Goal: Task Accomplishment & Management: Manage account settings

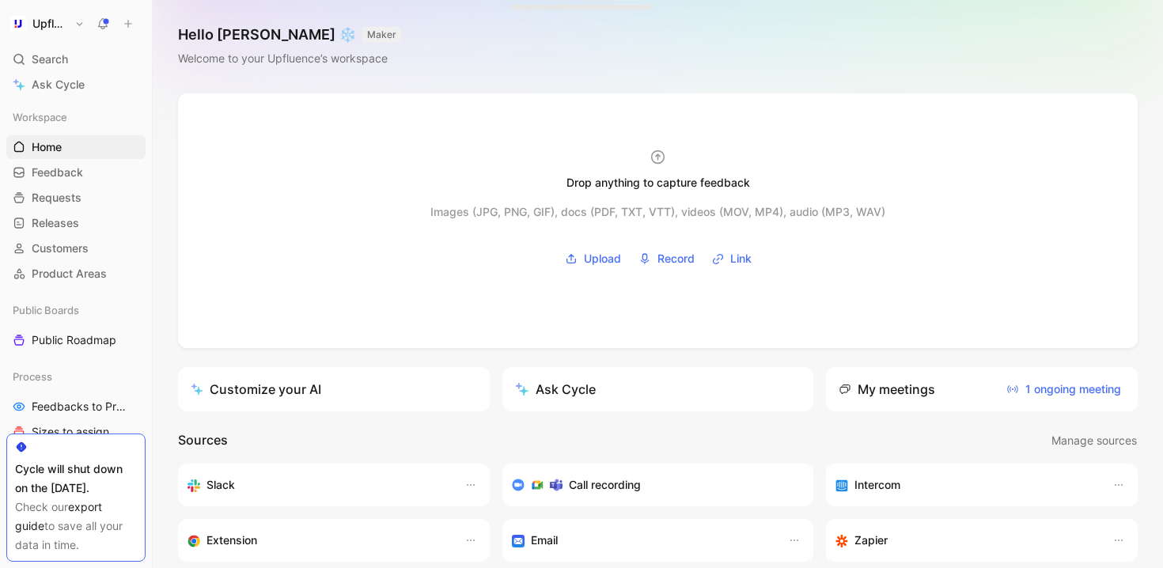
click at [153, 26] on icon at bounding box center [151, 23] width 13 height 13
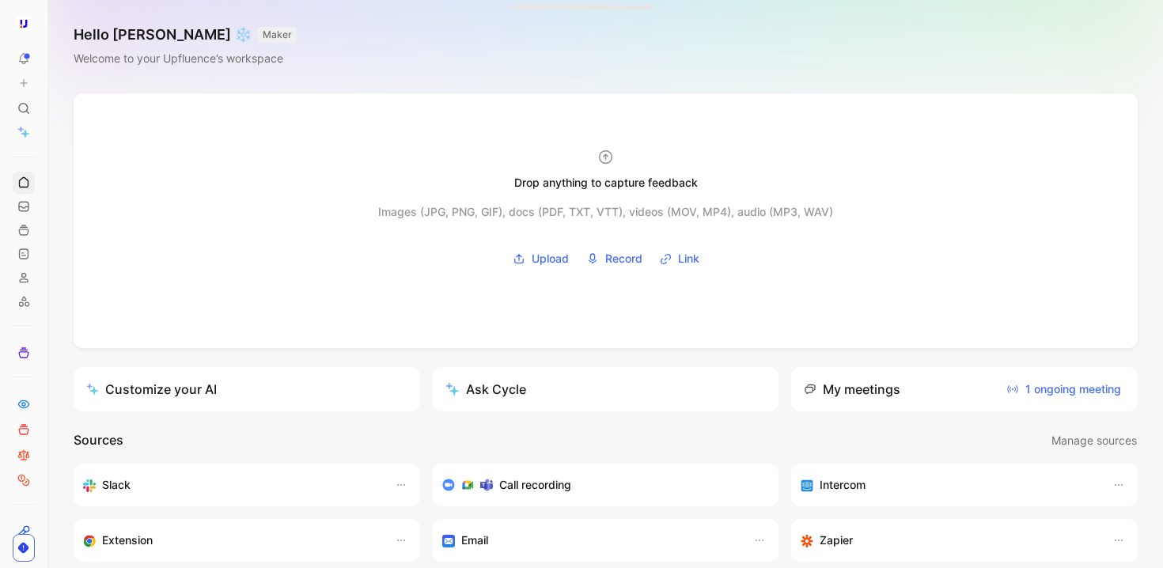
click at [51, 26] on icon at bounding box center [52, 23] width 13 height 13
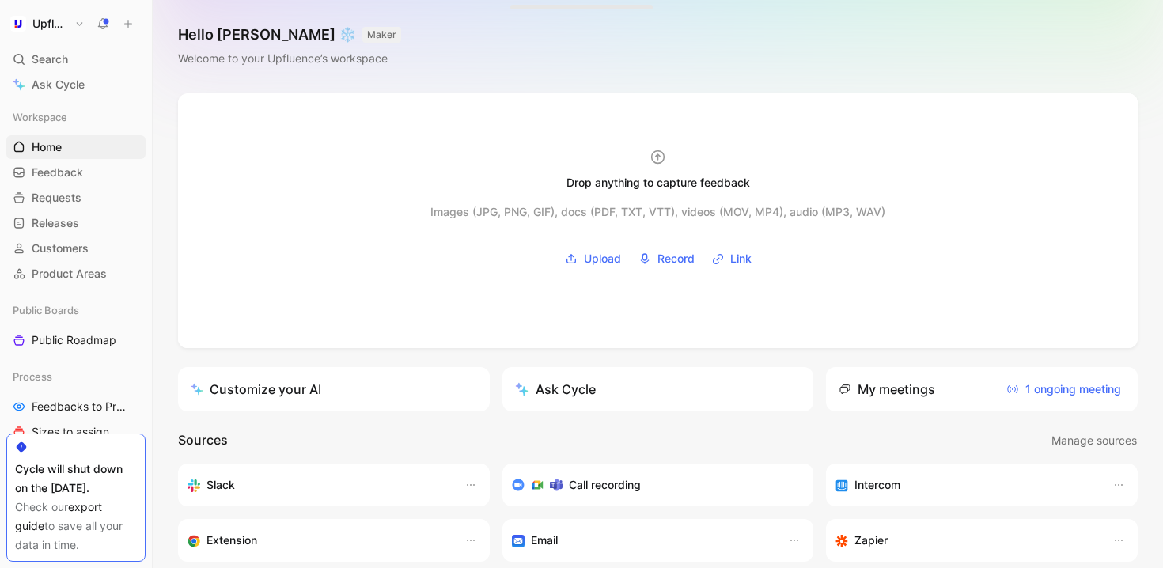
click at [154, 18] on icon at bounding box center [151, 23] width 13 height 13
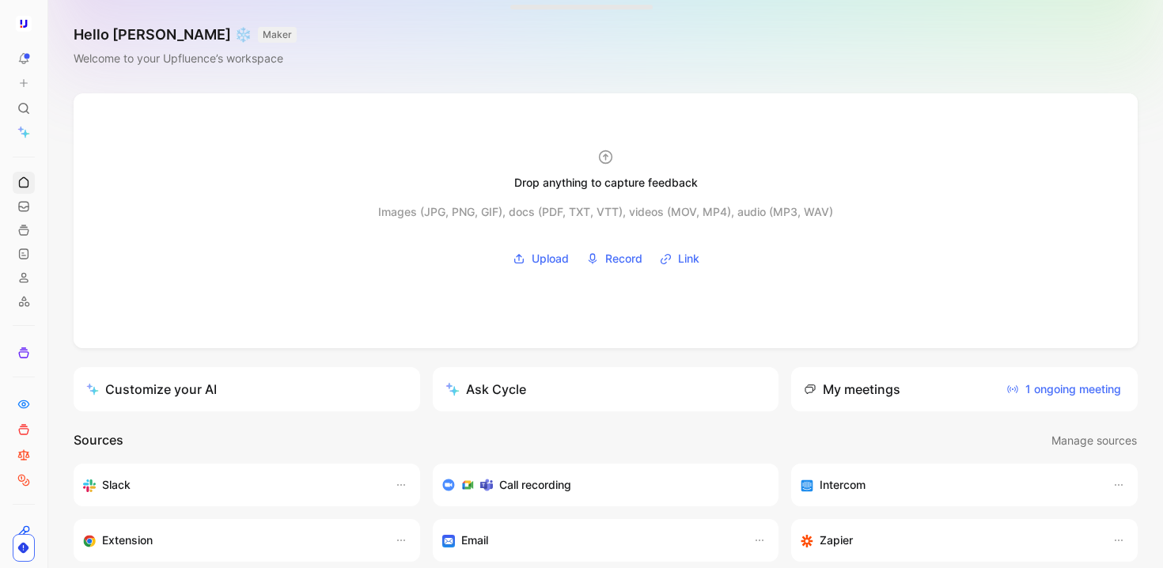
click at [51, 30] on button at bounding box center [52, 24] width 22 height 22
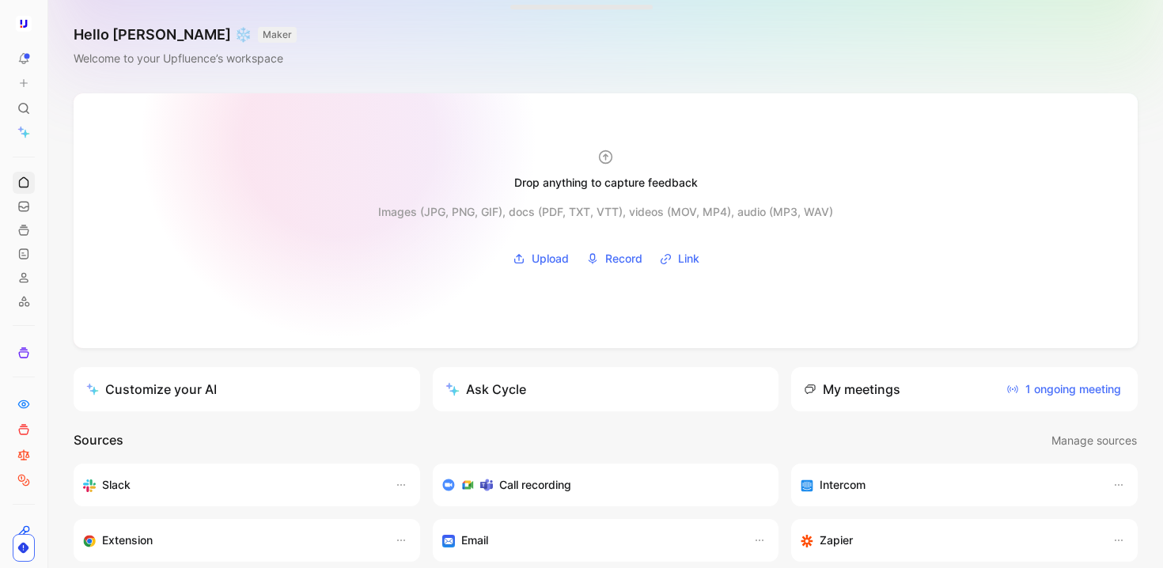
drag, startPoint x: 150, startPoint y: 96, endPoint x: 230, endPoint y: 173, distance: 111.4
click at [264, 175] on div "To pick up a draggable item, press the space bar. While dragging, use the arrow…" at bounding box center [581, 284] width 1163 height 568
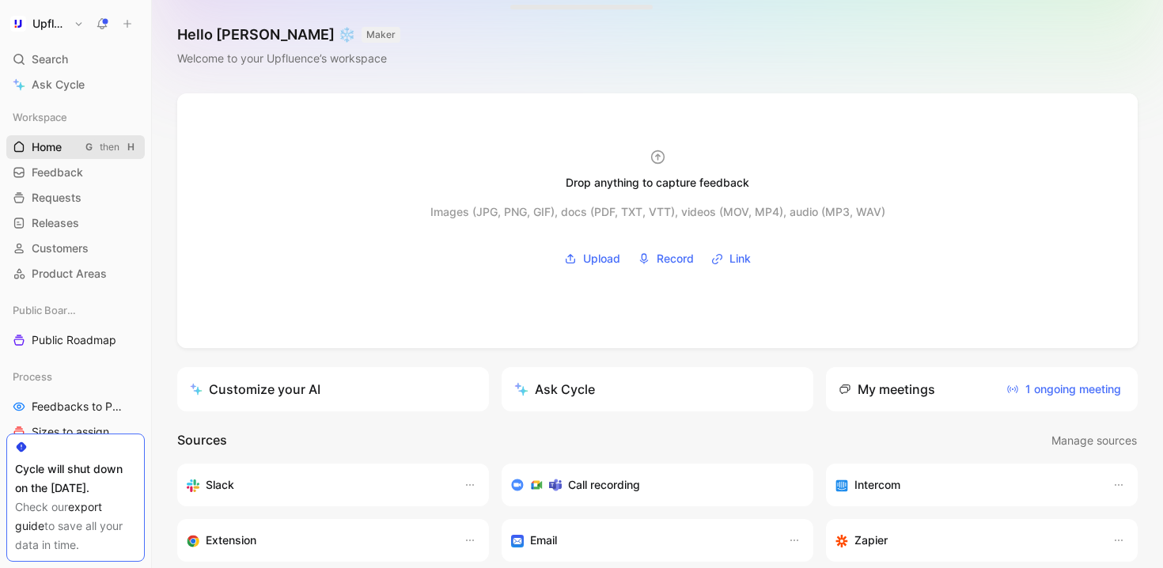
drag, startPoint x: 48, startPoint y: 156, endPoint x: 97, endPoint y: 150, distance: 49.5
click at [97, 150] on nav "Upfluence Search ⌘ K Ask Cycle Workspace Home G then H Feedback G then F Reques…" at bounding box center [75, 284] width 151 height 568
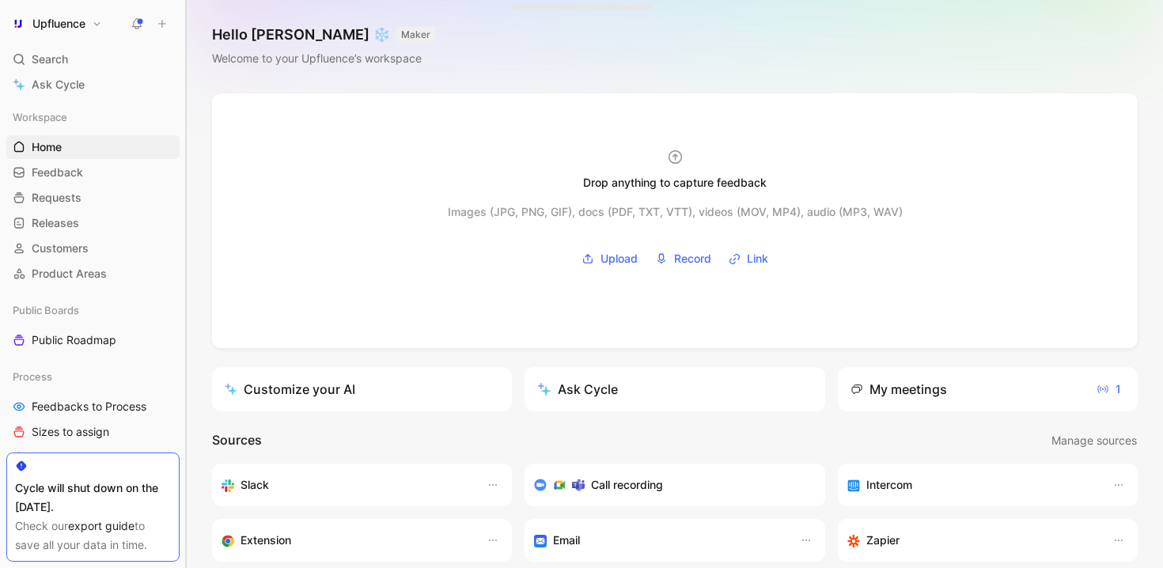
drag, startPoint x: 151, startPoint y: 122, endPoint x: 186, endPoint y: 157, distance: 49.8
click at [186, 157] on div at bounding box center [186, 284] width 6 height 568
click at [48, 25] on h1 "Upfluence" at bounding box center [58, 24] width 53 height 14
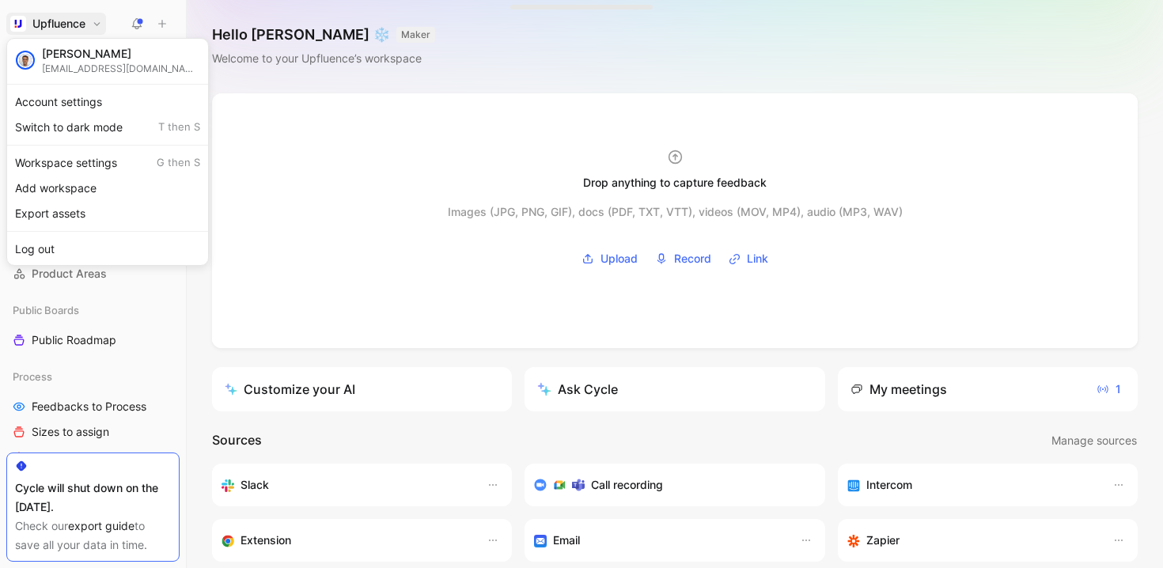
click at [78, 31] on div at bounding box center [581, 284] width 1163 height 568
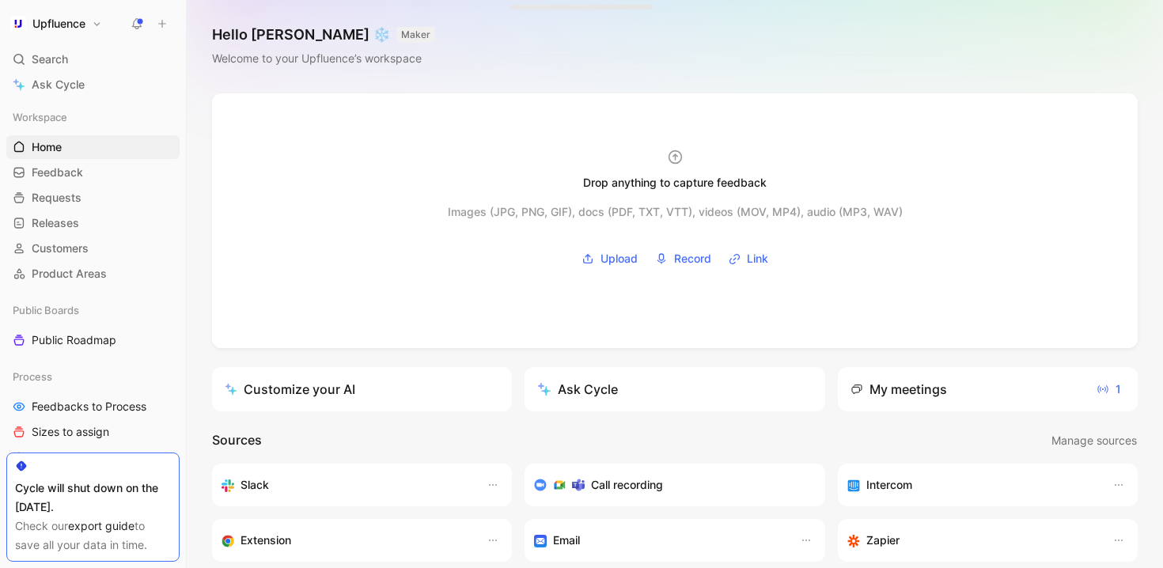
click at [51, 29] on h1 "Upfluence" at bounding box center [58, 24] width 53 height 14
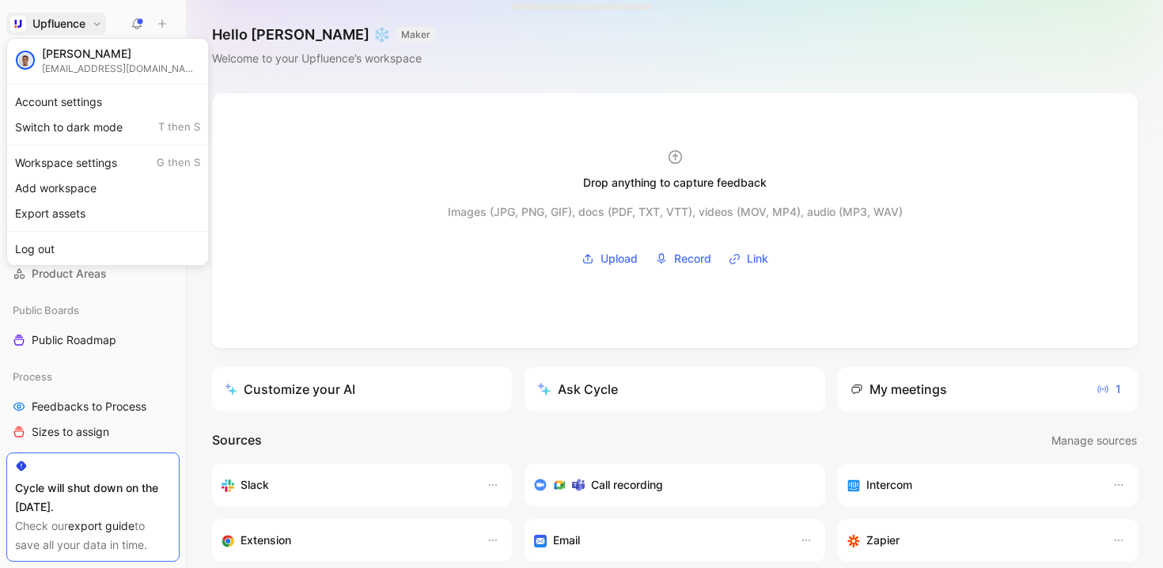
click at [49, 28] on div at bounding box center [581, 284] width 1163 height 568
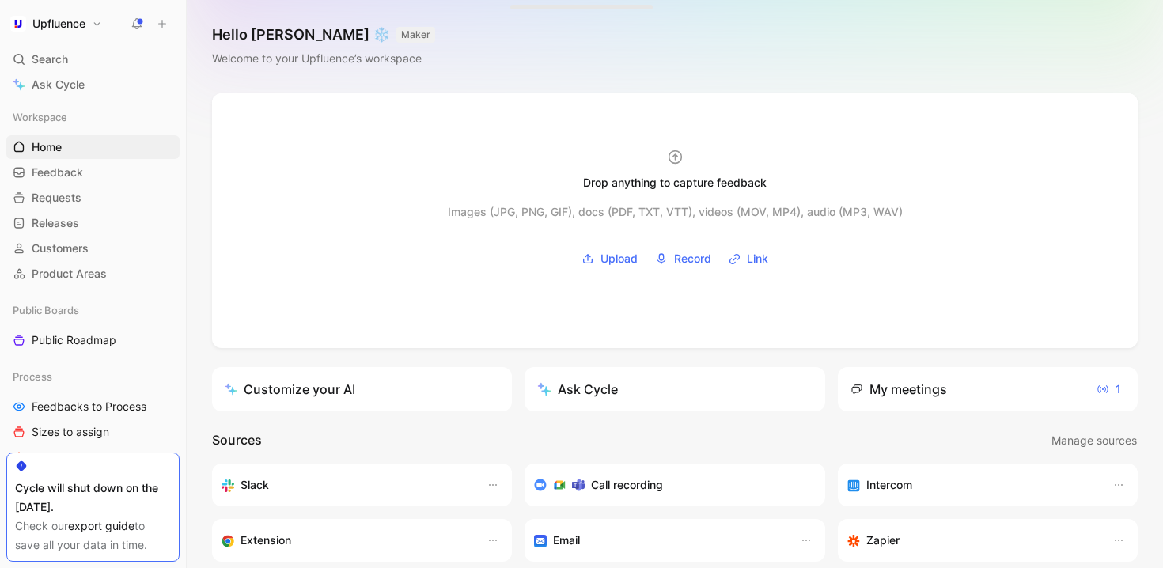
click at [72, 23] on h1 "Upfluence" at bounding box center [58, 24] width 53 height 14
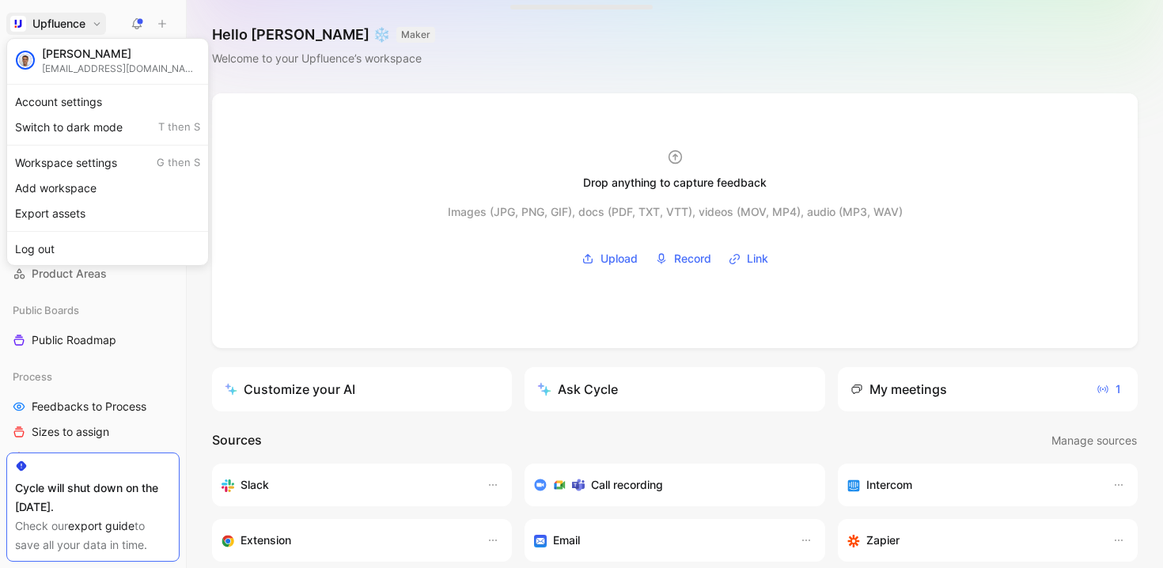
click at [72, 23] on div at bounding box center [581, 284] width 1163 height 568
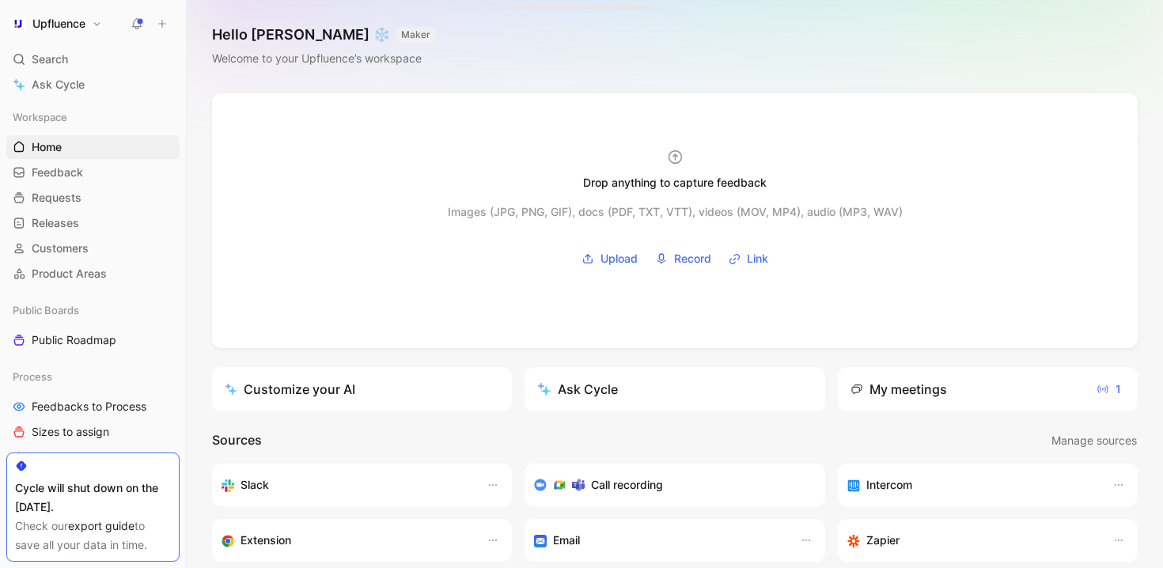
click at [72, 23] on h1 "Upfluence" at bounding box center [58, 24] width 53 height 14
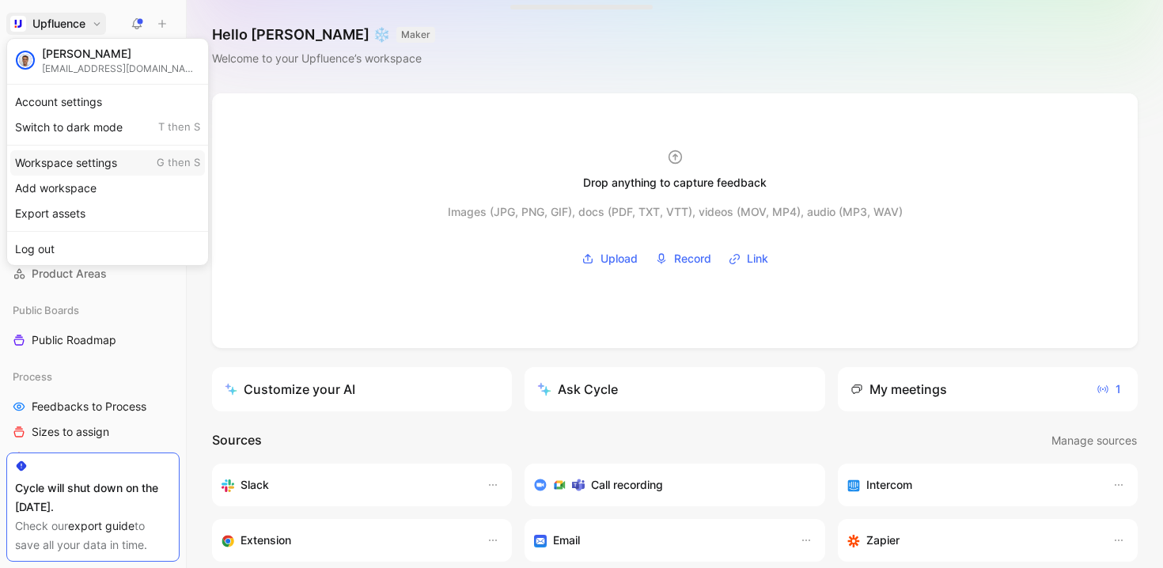
click at [76, 158] on div "Workspace settings G then S" at bounding box center [107, 162] width 195 height 25
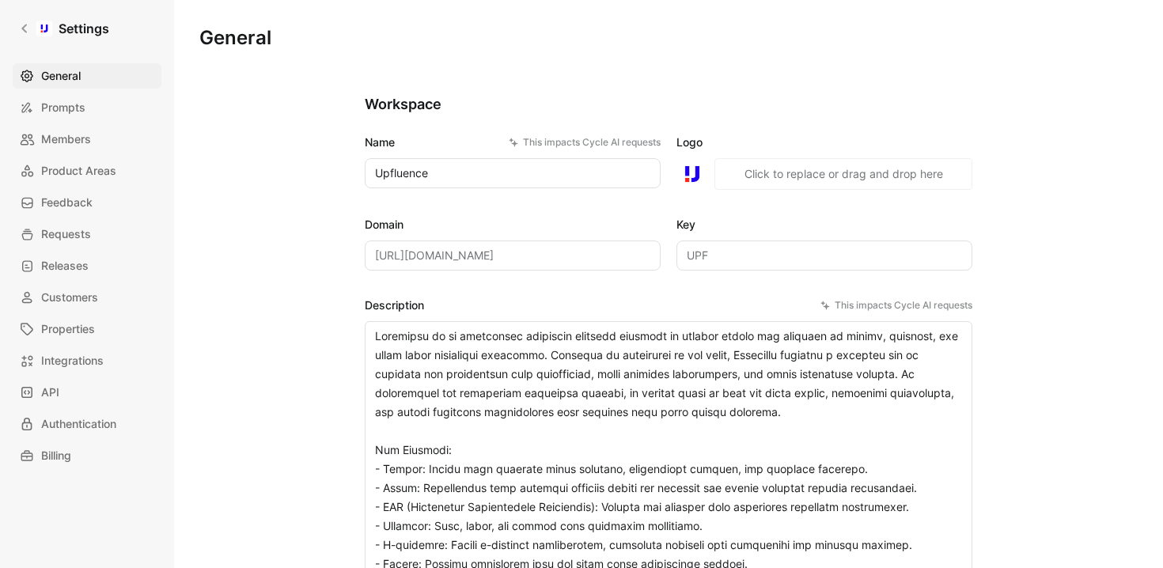
click at [768, 177] on button "Click to replace or drag and drop here" at bounding box center [844, 174] width 258 height 32
drag, startPoint x: 326, startPoint y: 97, endPoint x: 964, endPoint y: 184, distance: 643.8
click at [37, 28] on div at bounding box center [44, 29] width 16 height 16
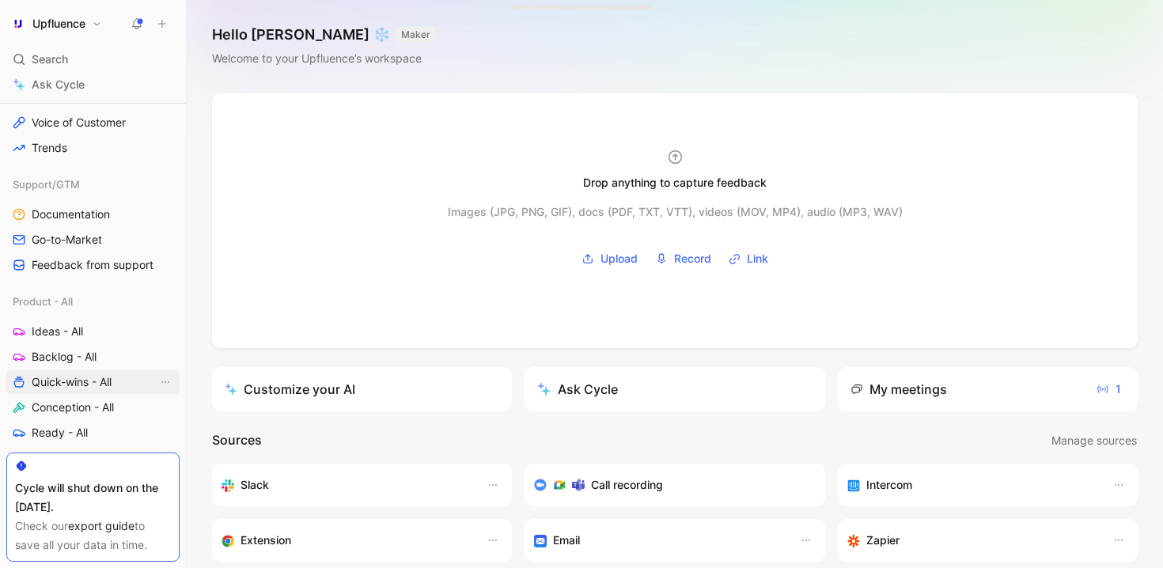
scroll to position [505, 0]
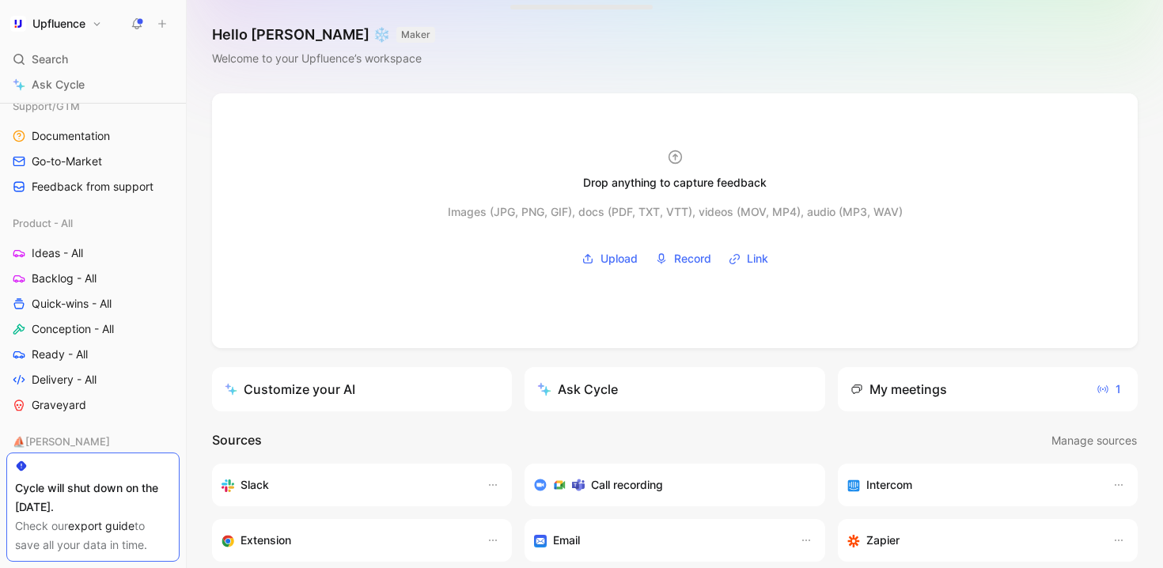
click at [82, 316] on div "Product - All Ideas - All Backlog - All Quick-wins - All Conception - All Ready…" at bounding box center [92, 314] width 173 height 206
click at [82, 321] on span "Conception - All" at bounding box center [73, 329] width 82 height 16
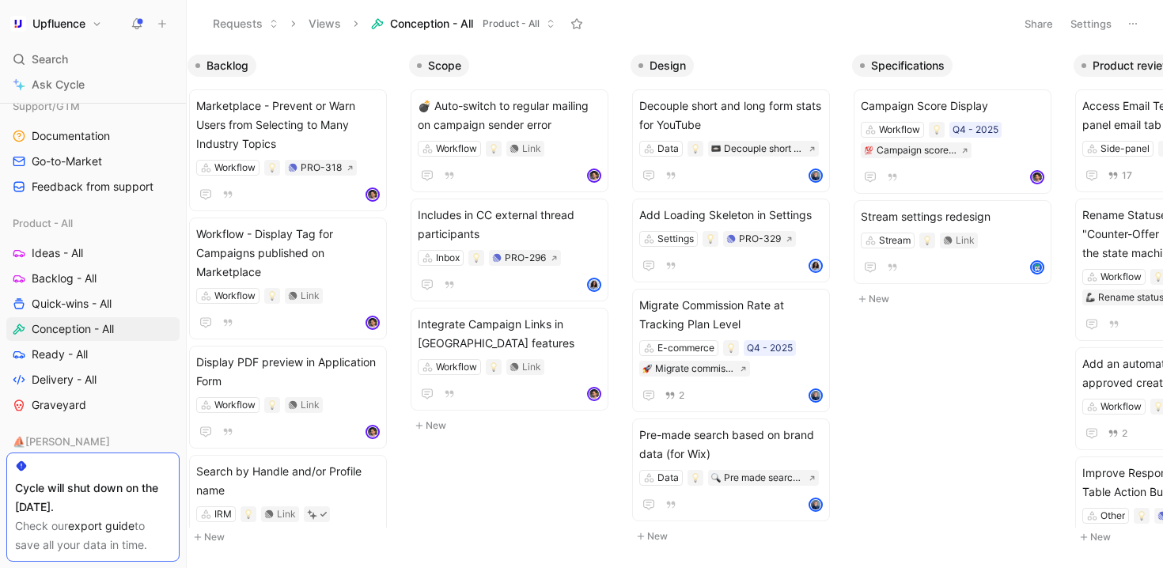
scroll to position [0, 20]
click at [95, 303] on span "Quick-wins - All" at bounding box center [72, 304] width 80 height 16
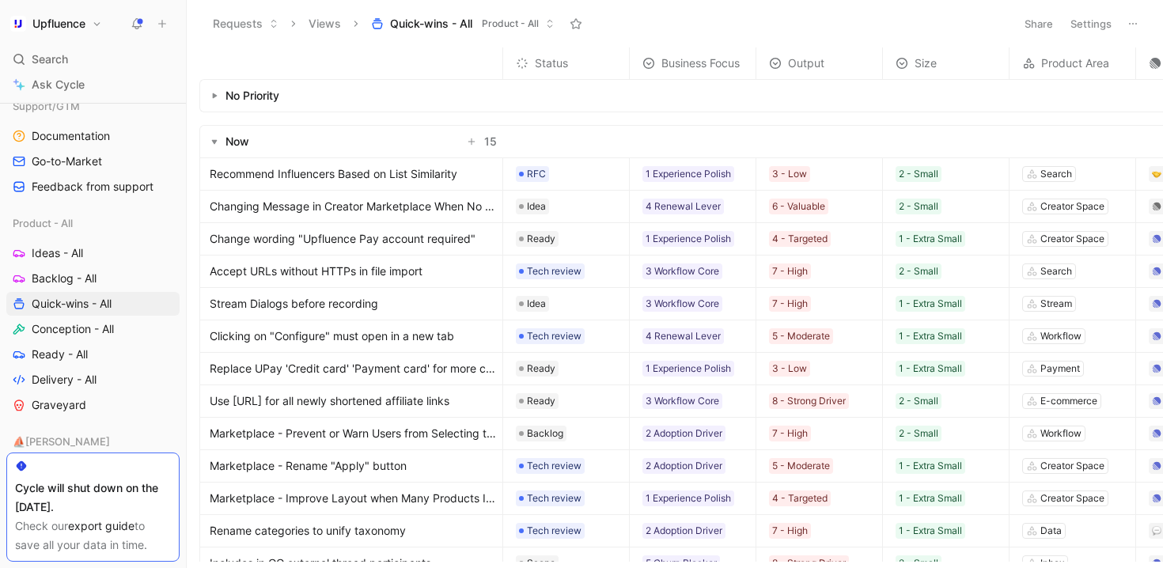
click at [438, 208] on span "Changing Message in Creator Marketplace When No Offers Are Available" at bounding box center [353, 206] width 286 height 19
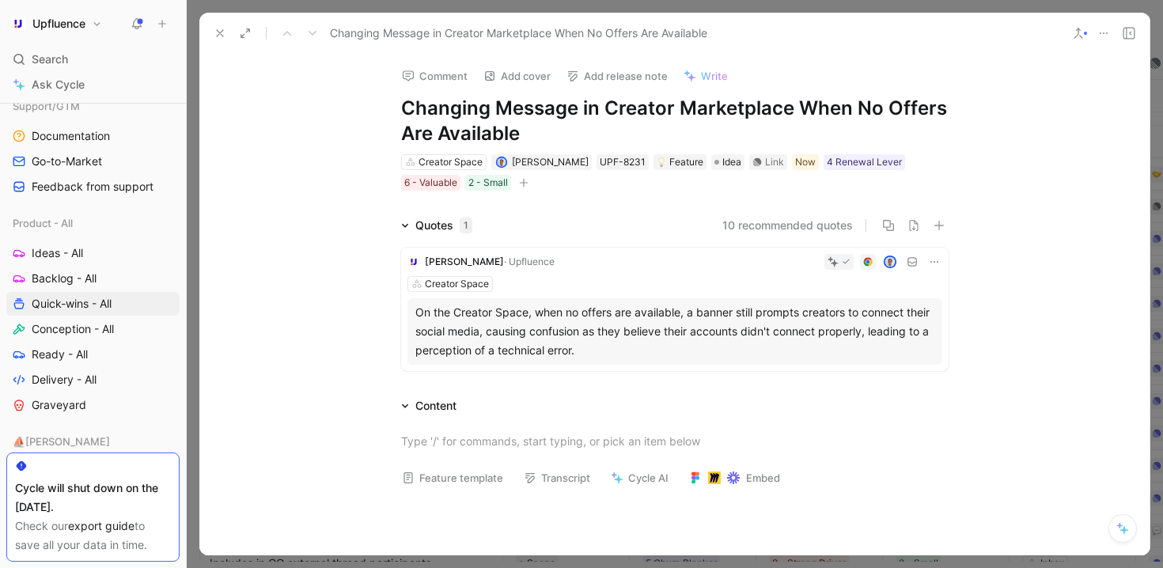
click at [226, 36] on button at bounding box center [220, 33] width 22 height 22
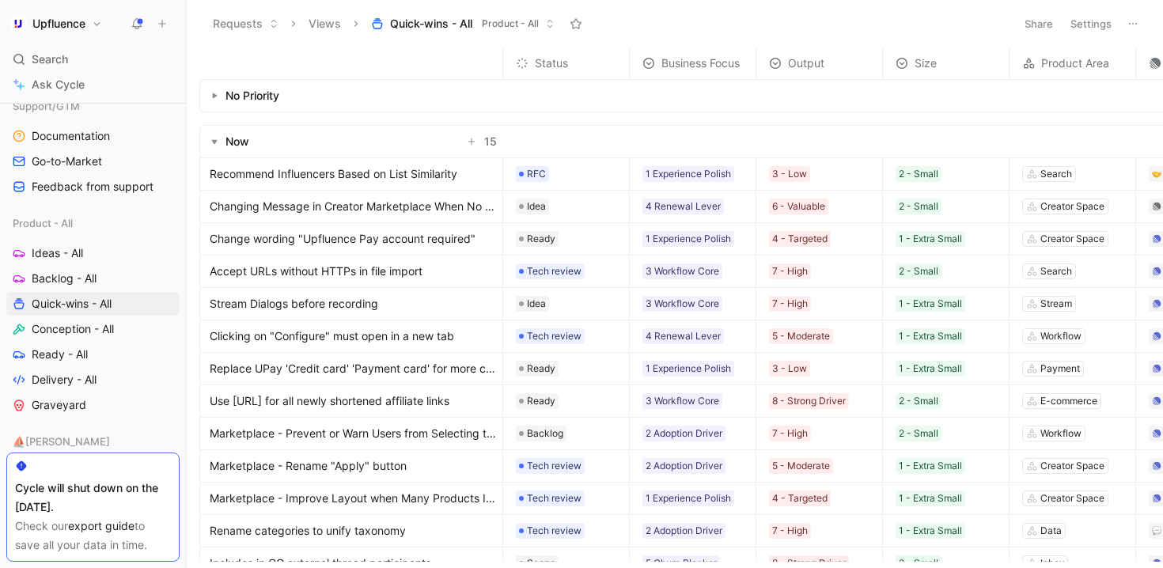
click at [1094, 25] on button "Settings" at bounding box center [1091, 24] width 55 height 22
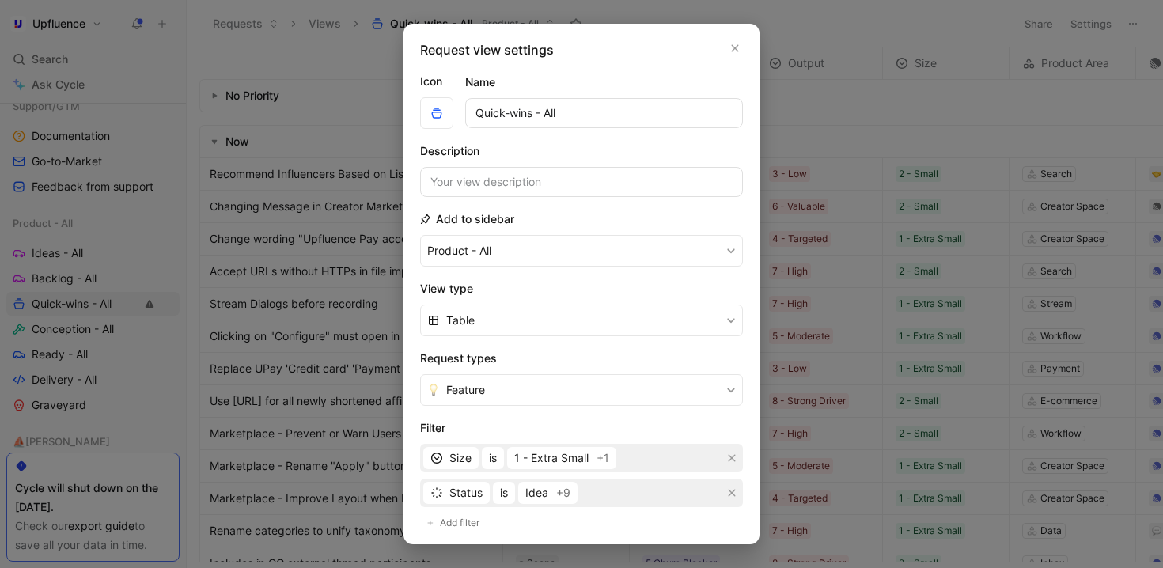
scroll to position [49, 0]
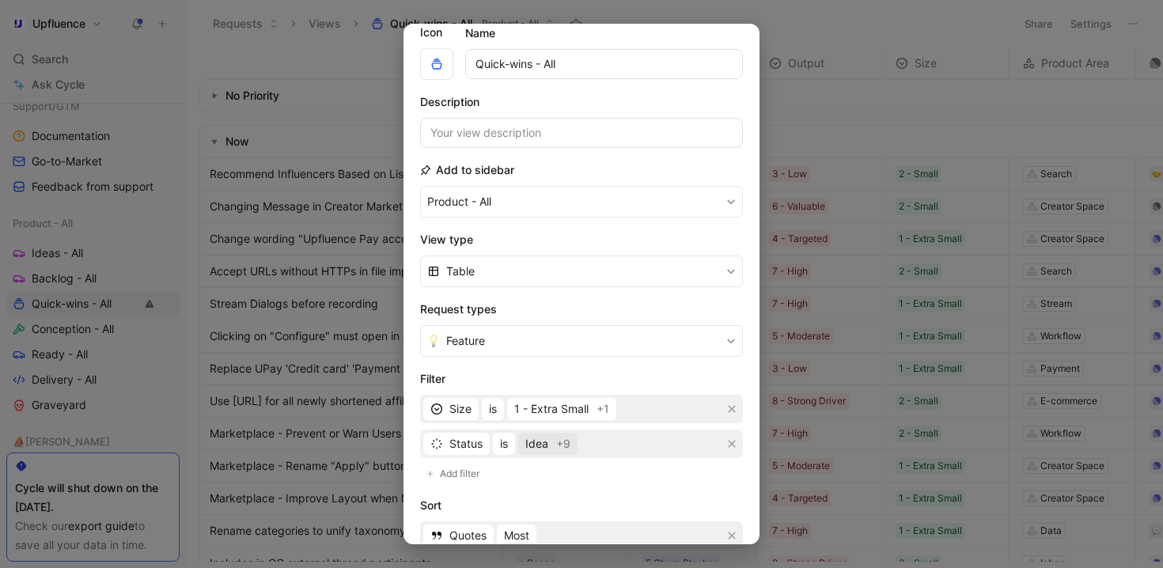
click at [547, 444] on span "Idea" at bounding box center [536, 443] width 23 height 19
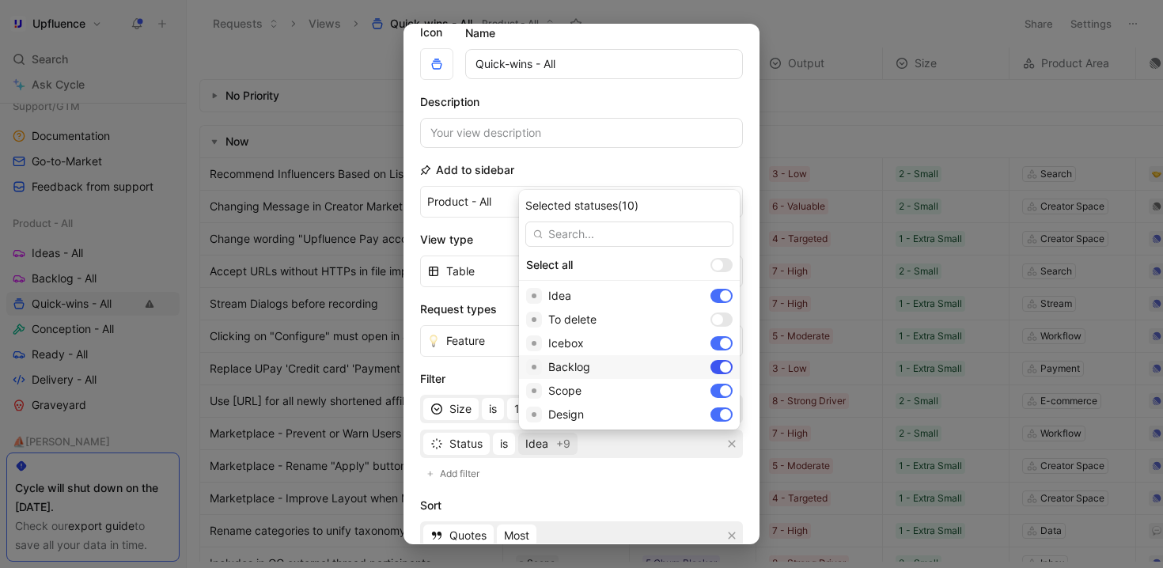
scroll to position [28, 0]
click at [720, 382] on div at bounding box center [725, 386] width 11 height 11
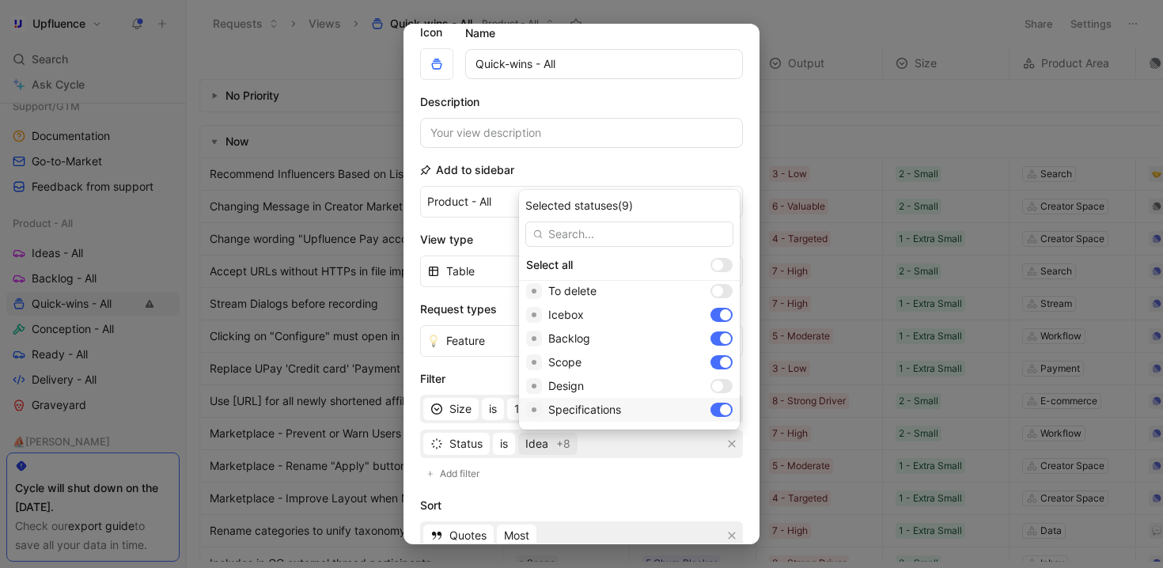
click at [673, 400] on div "Specifications" at bounding box center [629, 410] width 221 height 24
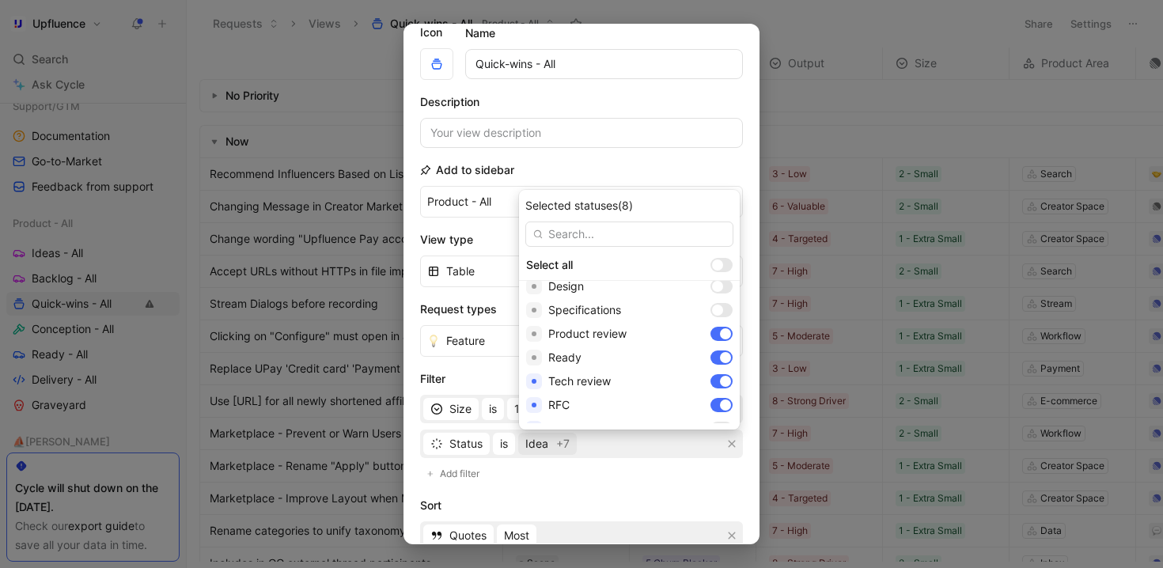
scroll to position [129, 0]
click at [670, 340] on div "Product review" at bounding box center [629, 333] width 221 height 24
click at [711, 351] on div at bounding box center [722, 357] width 22 height 14
click at [711, 376] on div at bounding box center [722, 381] width 22 height 14
click at [720, 400] on div at bounding box center [725, 404] width 11 height 11
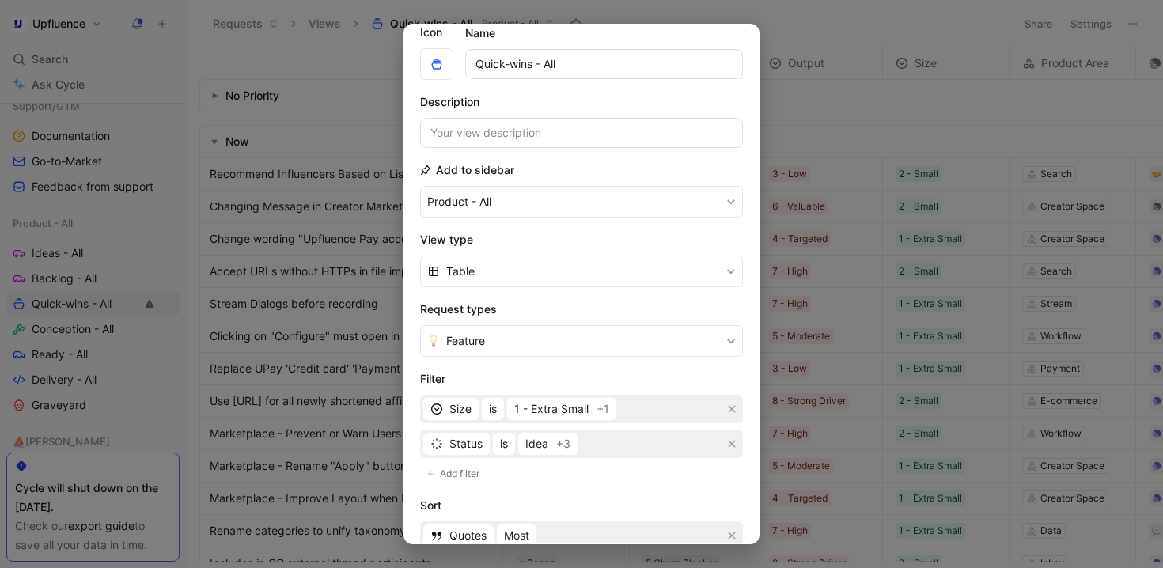
scroll to position [267, 0]
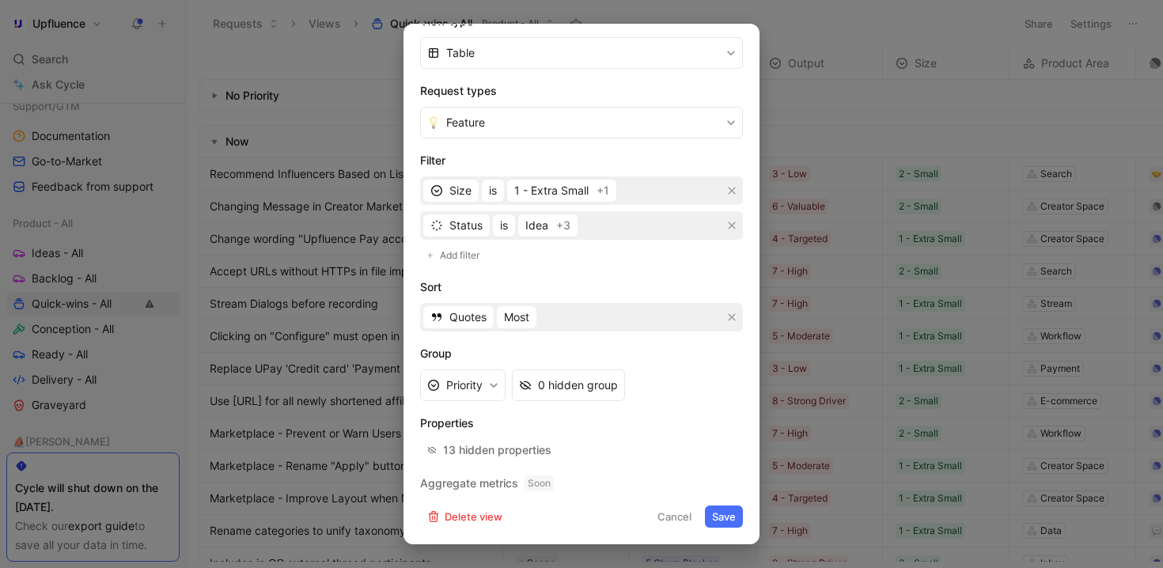
click at [728, 524] on button "Save" at bounding box center [724, 517] width 38 height 22
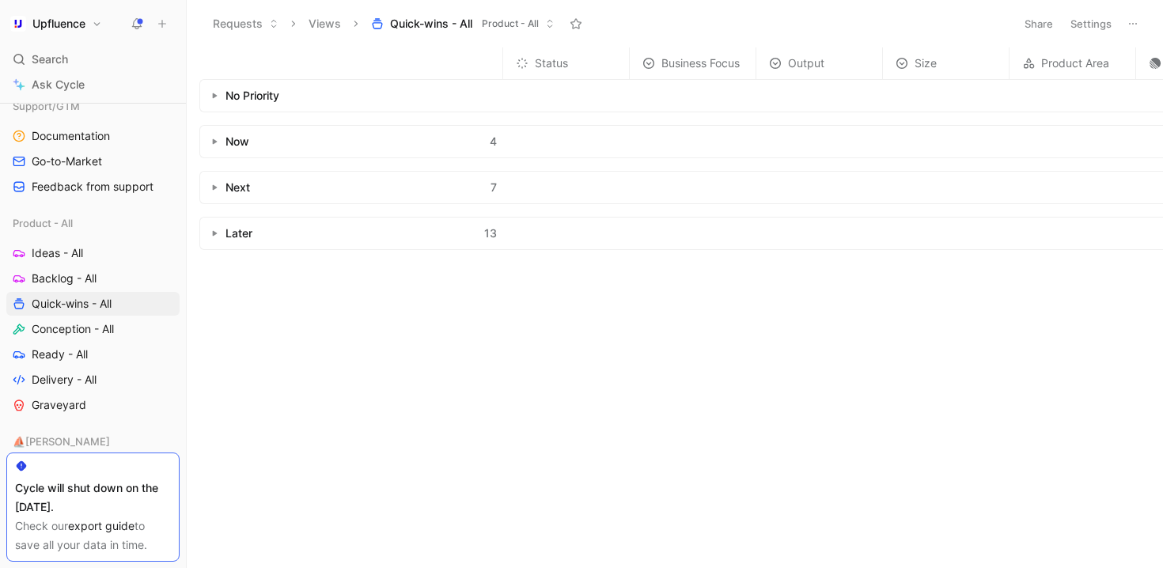
click at [208, 138] on button "button" at bounding box center [215, 142] width 16 height 16
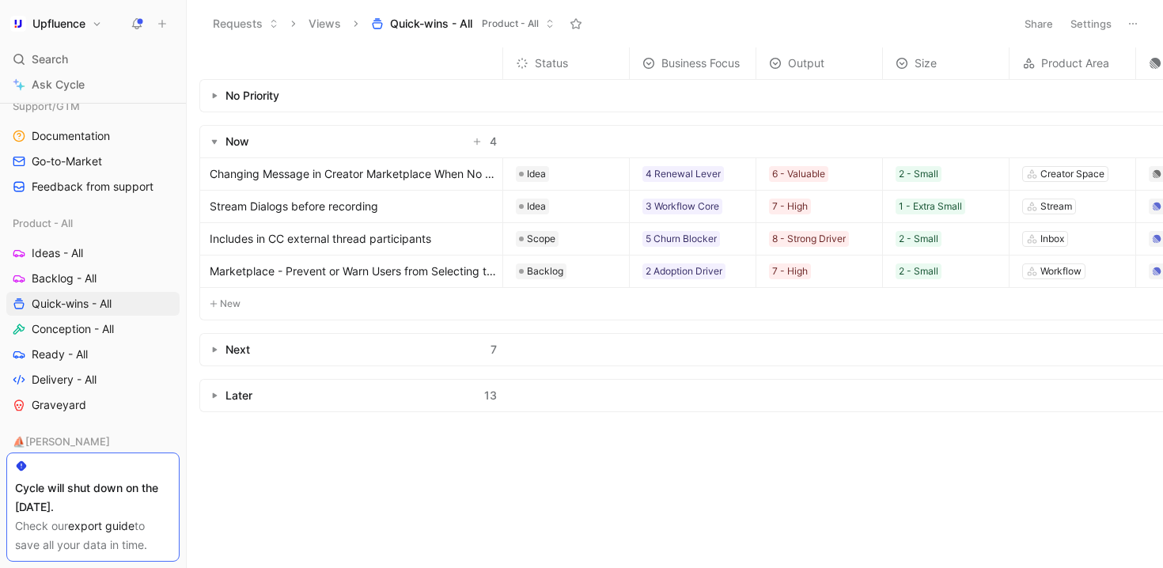
click at [211, 347] on icon "button" at bounding box center [214, 350] width 6 height 6
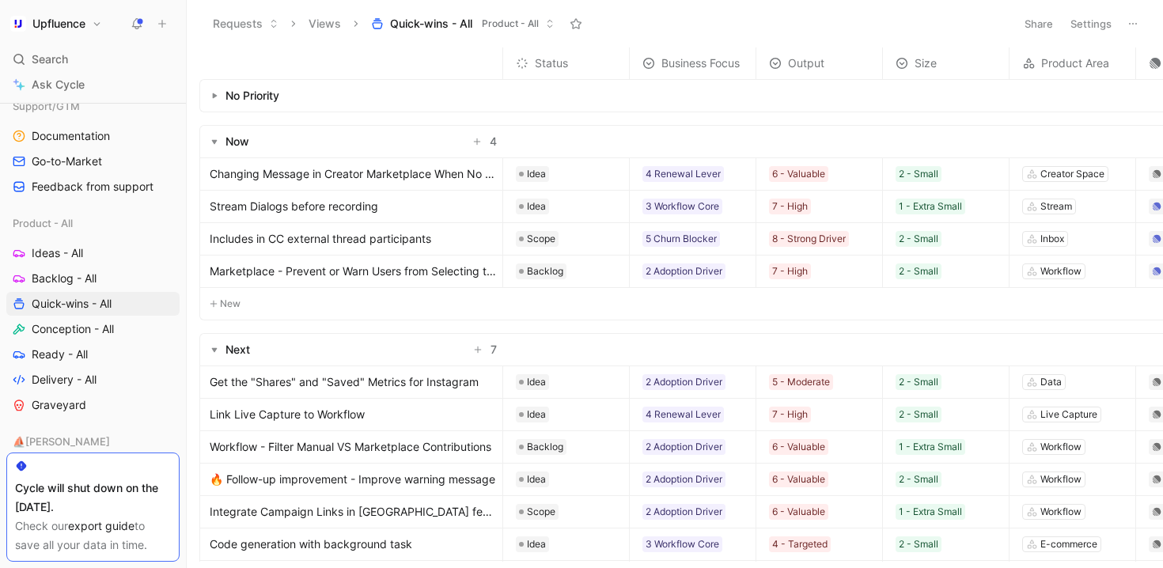
scroll to position [31, 0]
